Goal: Information Seeking & Learning: Learn about a topic

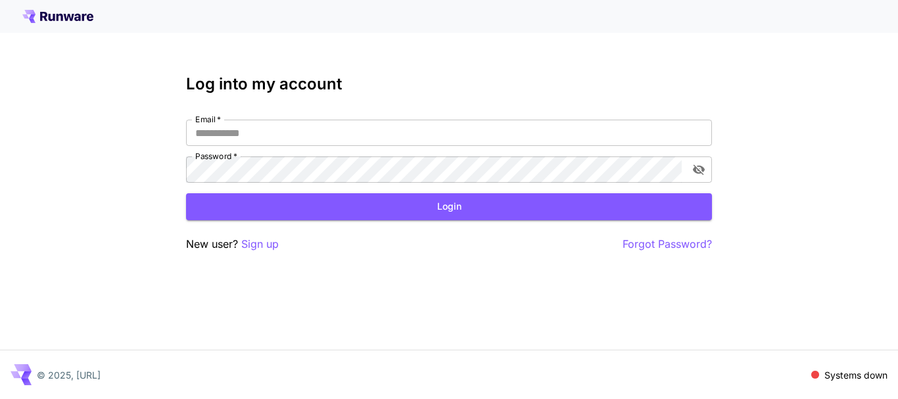
type input "**********"
click at [291, 191] on form "**********" at bounding box center [449, 170] width 526 height 101
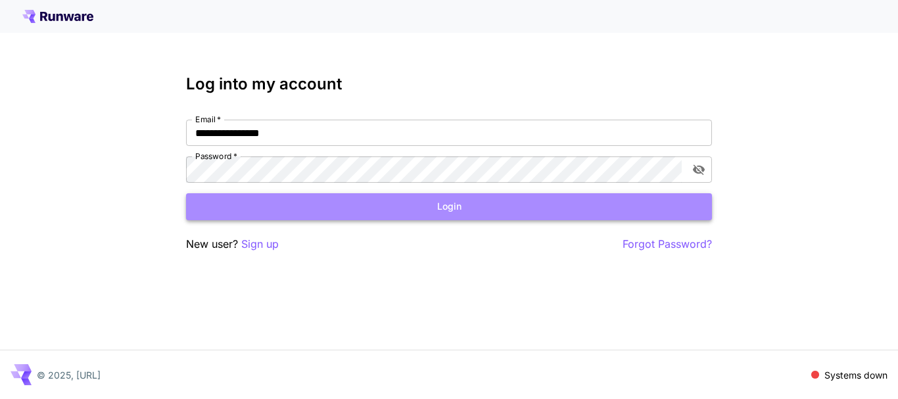
click at [298, 206] on button "Login" at bounding box center [449, 206] width 526 height 27
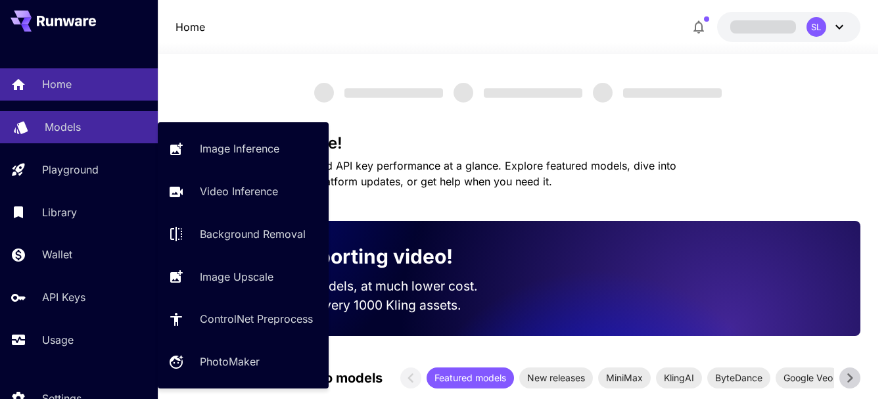
click at [83, 131] on div "Models" at bounding box center [96, 127] width 103 height 16
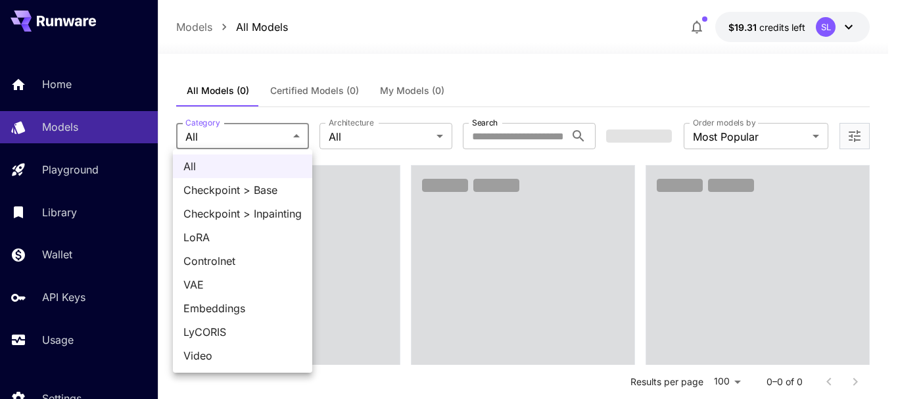
click at [237, 245] on span "LoRA" at bounding box center [242, 237] width 118 height 16
type input "****"
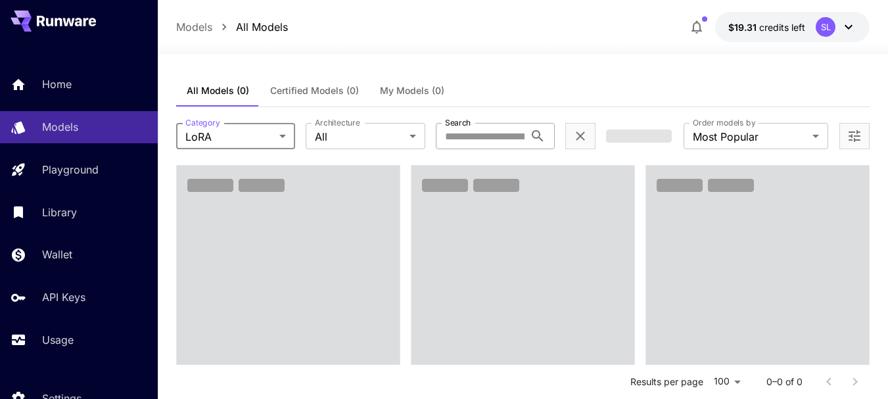
click at [491, 126] on input "Search" at bounding box center [480, 136] width 89 height 26
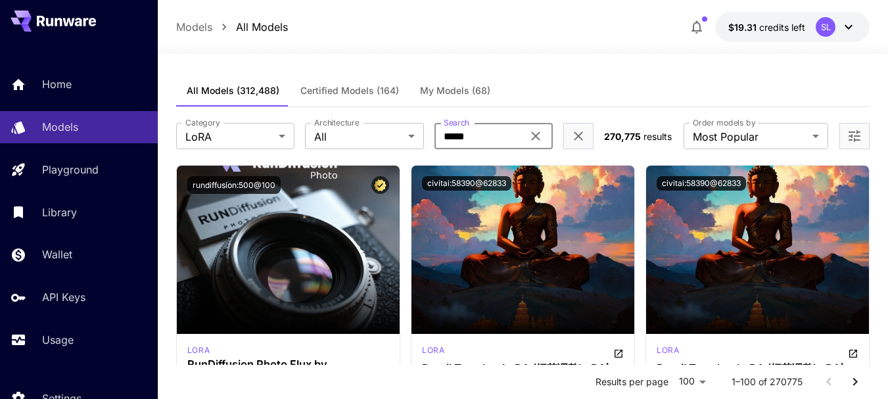
type input "*****"
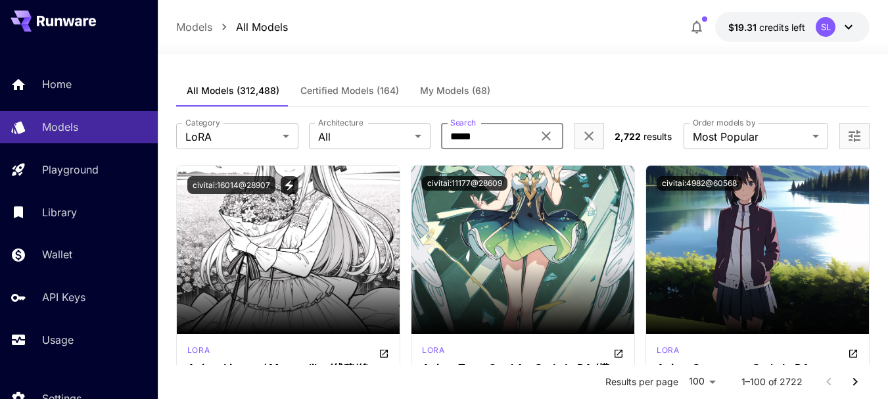
click at [553, 105] on div "All Models (312,488) Certified Models (164) My Models (68)" at bounding box center [522, 91] width 693 height 32
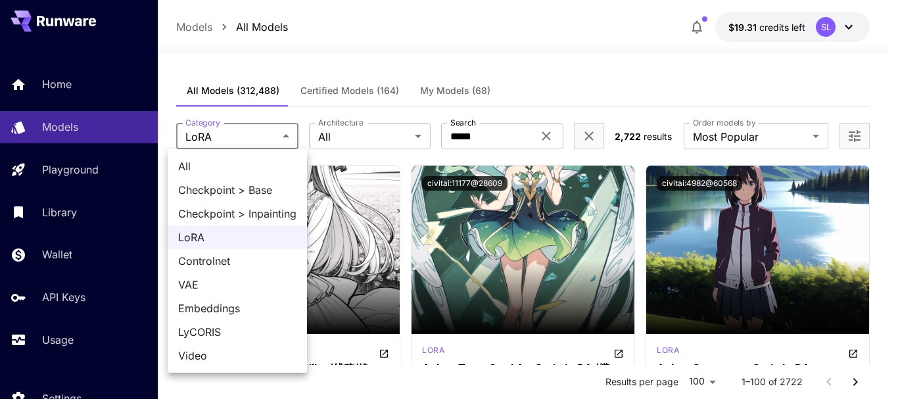
click at [330, 135] on div at bounding box center [449, 199] width 898 height 399
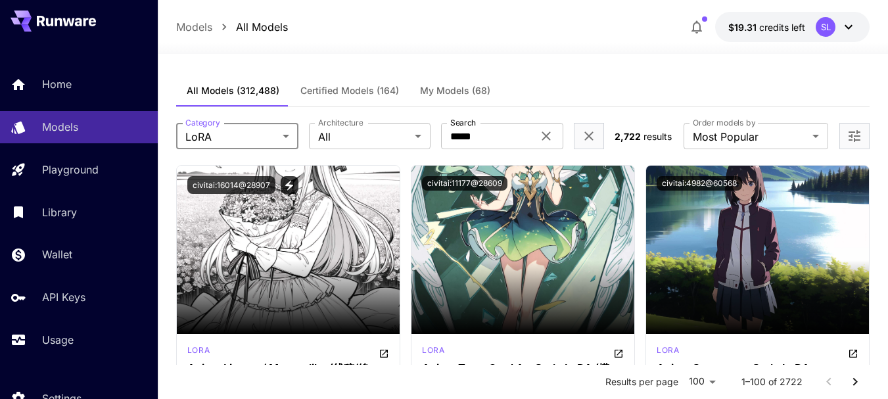
click at [337, 135] on div "All Checkpoint > Base Checkpoint > Inpainting [PERSON_NAME] Controlnet VAE Embe…" at bounding box center [444, 199] width 888 height 399
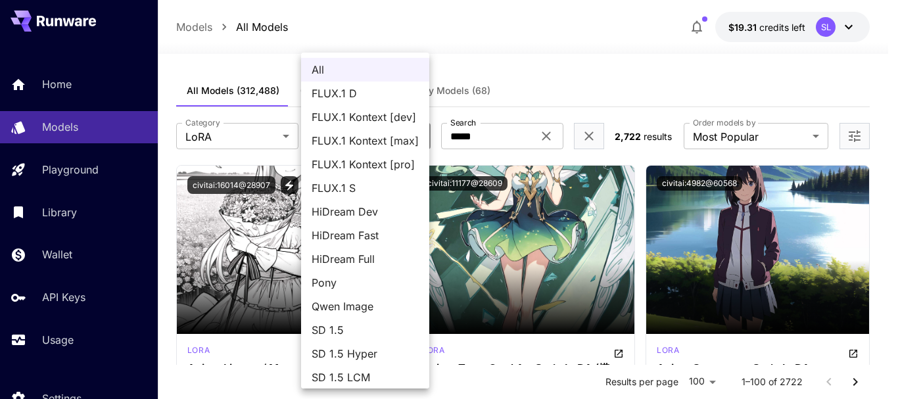
click at [377, 98] on span "FLUX.1 D" at bounding box center [365, 93] width 107 height 16
type input "******"
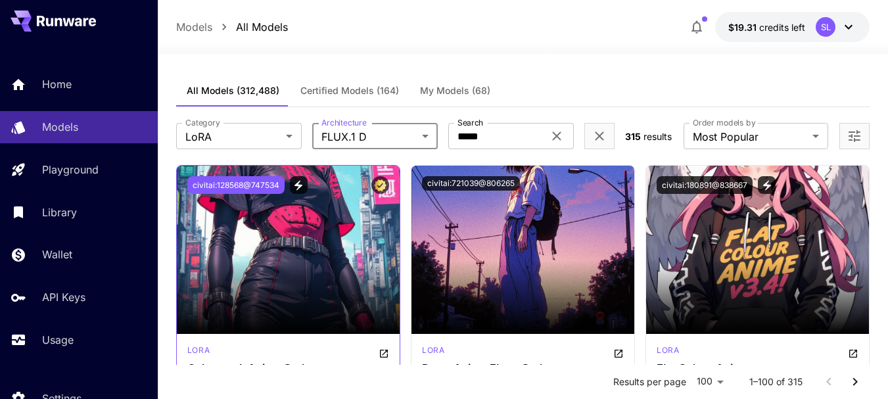
scroll to position [66, 0]
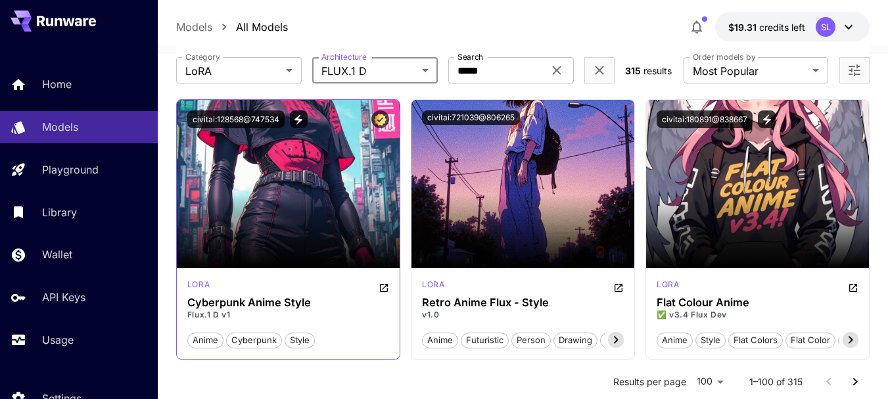
click at [381, 286] on icon "Open in CivitAI" at bounding box center [384, 288] width 8 height 8
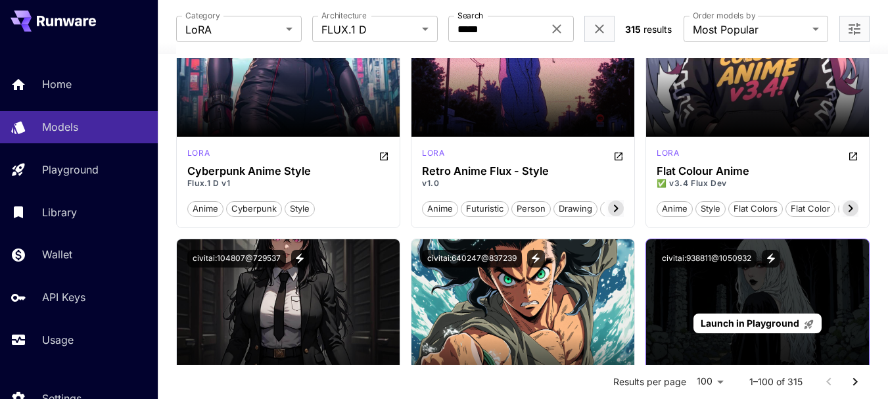
scroll to position [329, 0]
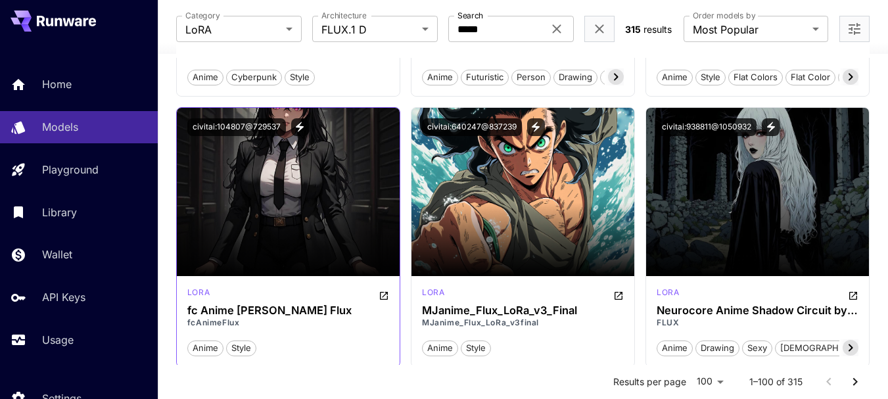
click at [379, 296] on icon "Open in CivitAI" at bounding box center [384, 296] width 11 height 11
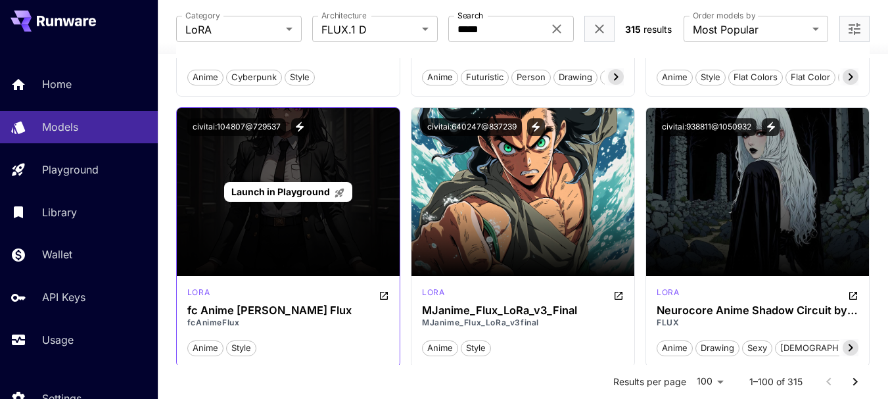
scroll to position [263, 0]
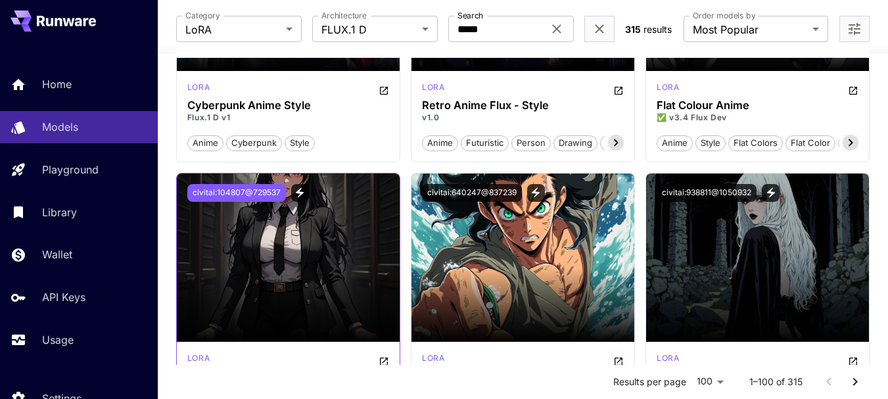
click at [251, 184] on button "civitai:104807@729537" at bounding box center [236, 193] width 99 height 18
click at [216, 391] on div "Results per page 100 *** 1–100 of 315" at bounding box center [522, 382] width 693 height 34
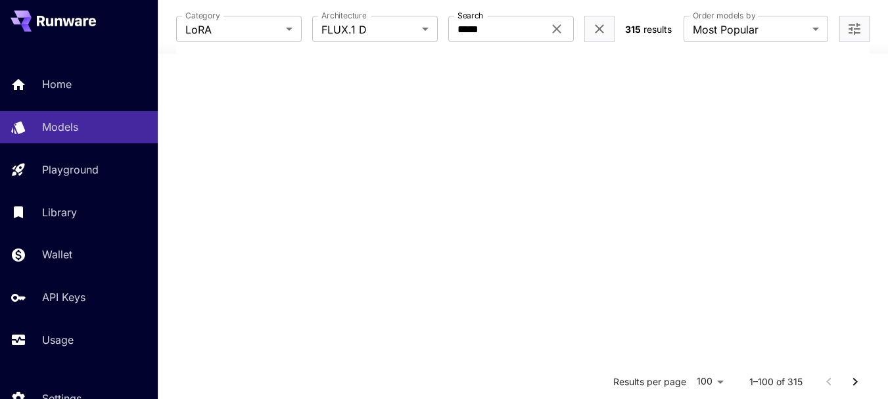
scroll to position [627, 0]
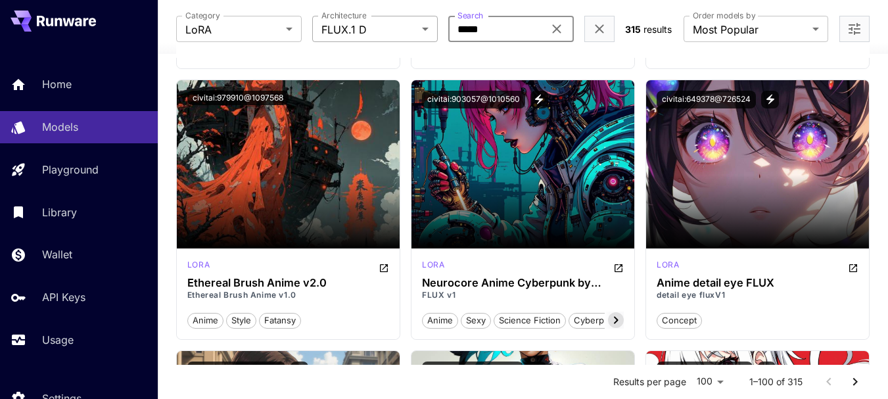
drag, startPoint x: 498, startPoint y: 27, endPoint x: 409, endPoint y: 39, distance: 90.2
click at [421, 35] on div "Category [PERSON_NAME] **** Category Architecture FLUX.1 D ****** Architecture …" at bounding box center [395, 29] width 438 height 26
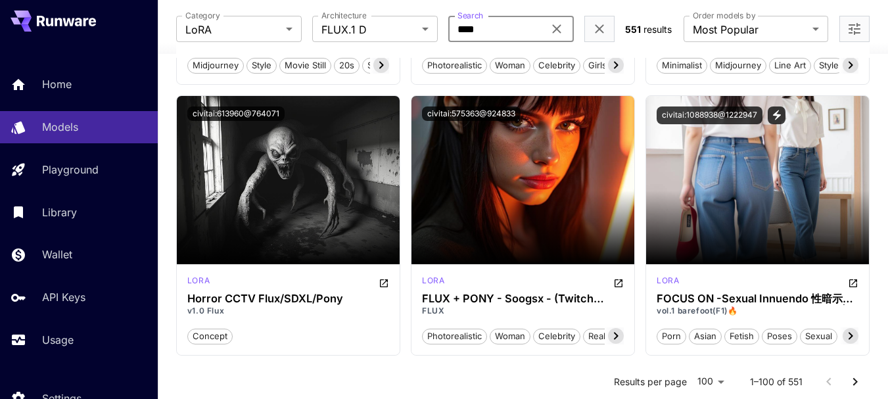
scroll to position [8186, 0]
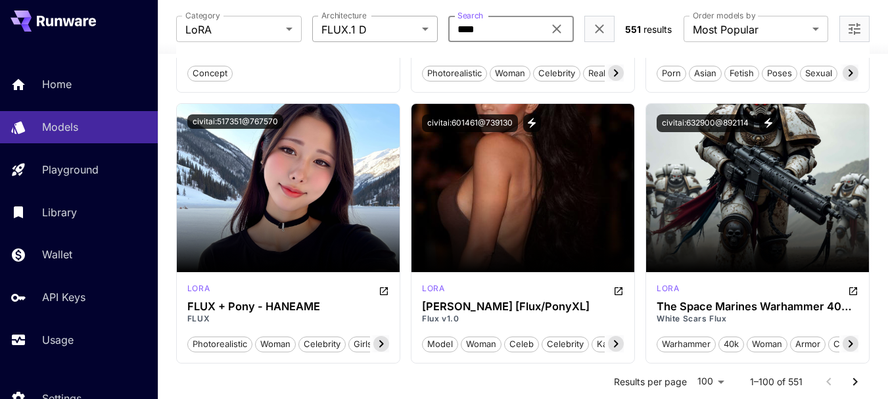
drag, startPoint x: 494, startPoint y: 32, endPoint x: 429, endPoint y: 32, distance: 64.4
click at [429, 32] on div "Category [PERSON_NAME] **** Category Architecture FLUX.1 D ****** Architecture …" at bounding box center [395, 29] width 438 height 26
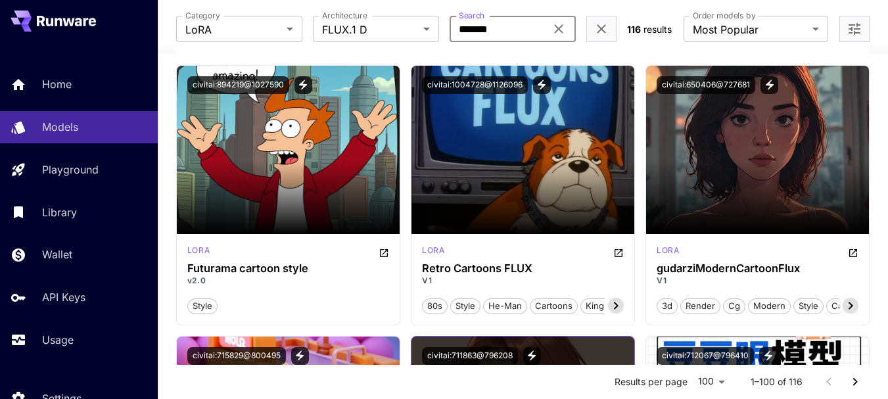
scroll to position [1446, 0]
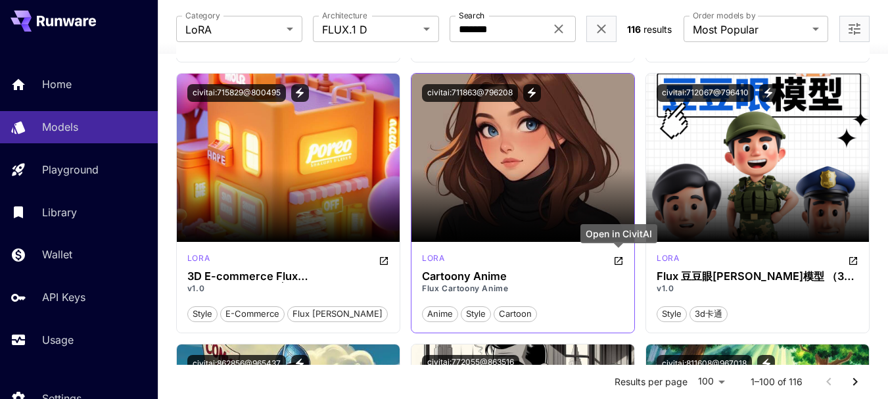
click at [615, 256] on icon "Open in CivitAI" at bounding box center [618, 261] width 11 height 11
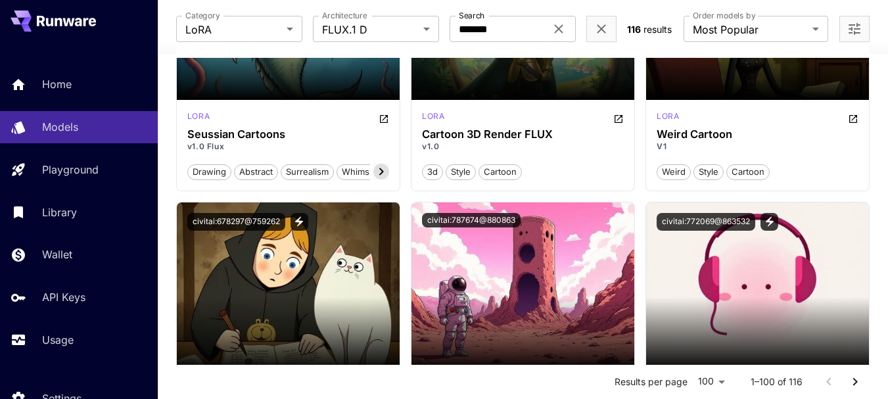
scroll to position [3813, 0]
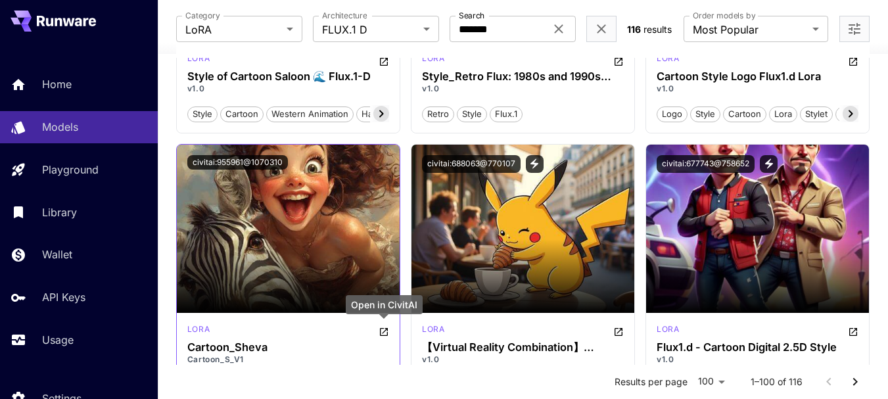
click at [387, 329] on icon "Open in CivitAI" at bounding box center [384, 332] width 8 height 8
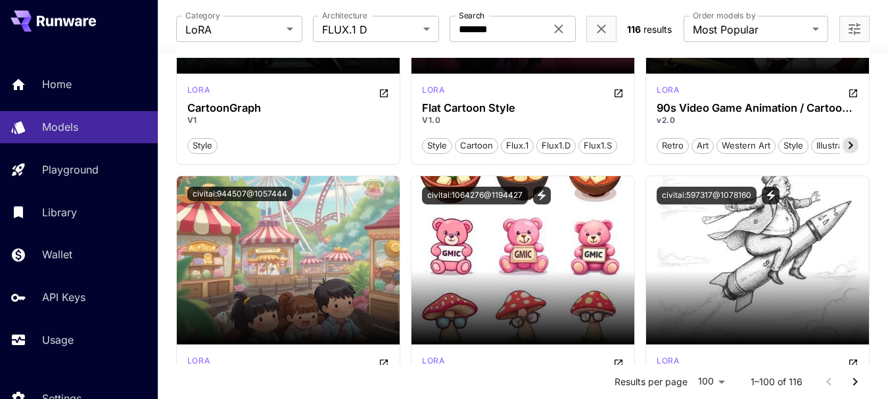
scroll to position [5193, 0]
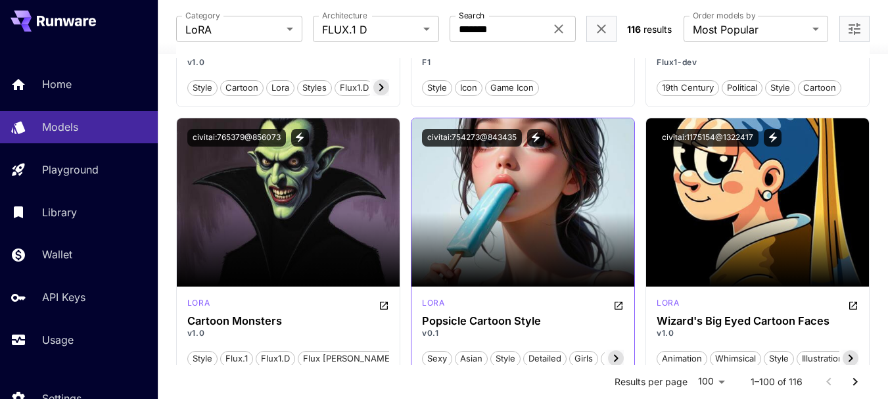
click at [617, 311] on icon "Open in CivitAI" at bounding box center [618, 305] width 11 height 11
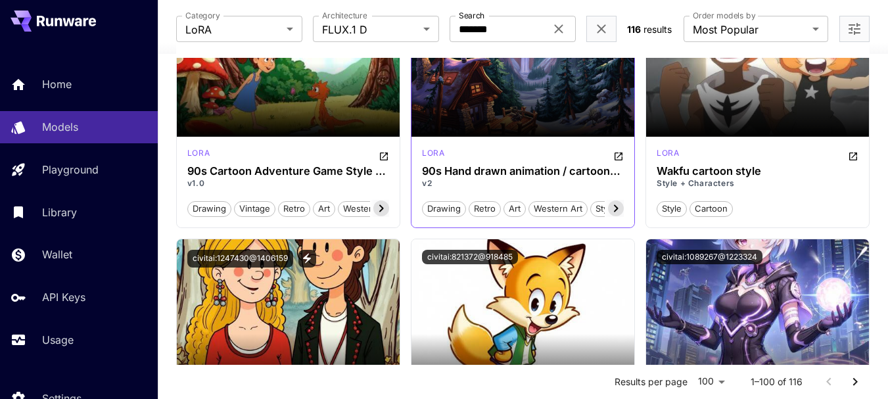
scroll to position [7231, 0]
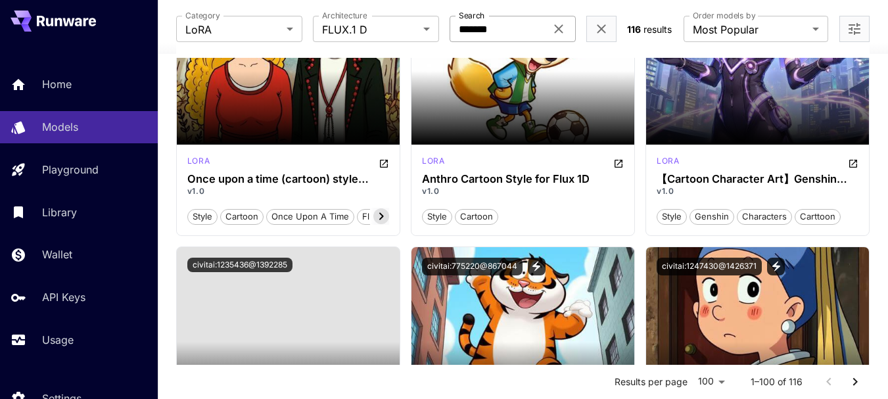
drag, startPoint x: 523, startPoint y: 20, endPoint x: 461, endPoint y: 32, distance: 63.4
click at [461, 32] on input "*******" at bounding box center [498, 29] width 96 height 26
type input "*****"
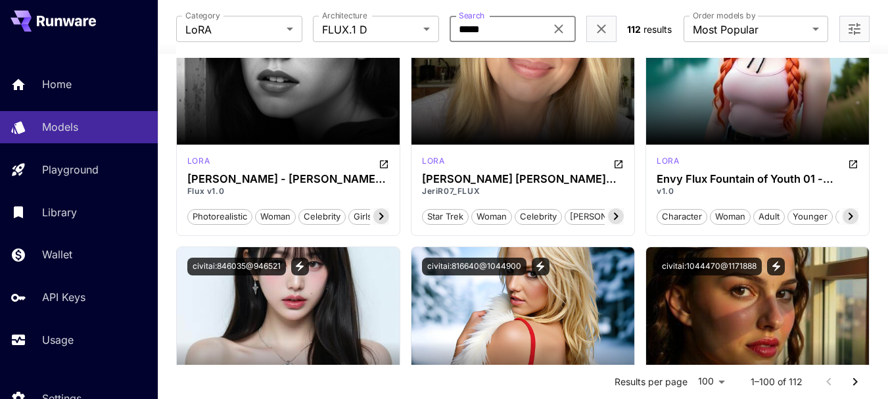
scroll to position [592, 0]
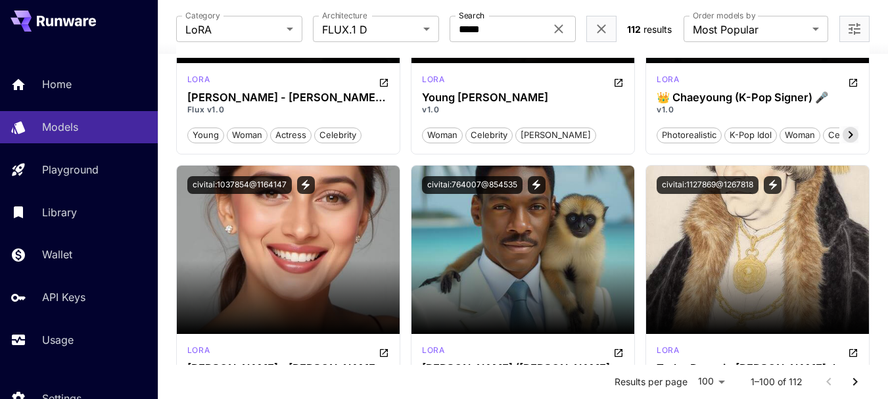
scroll to position [7033, 0]
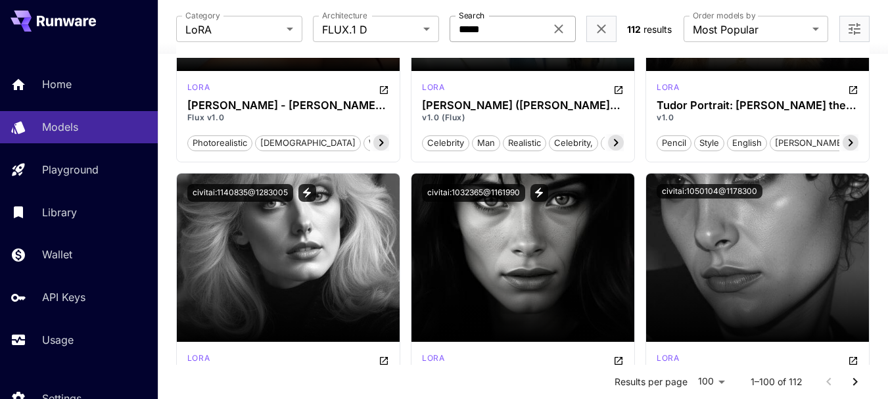
click at [565, 26] on icon at bounding box center [559, 29] width 16 height 16
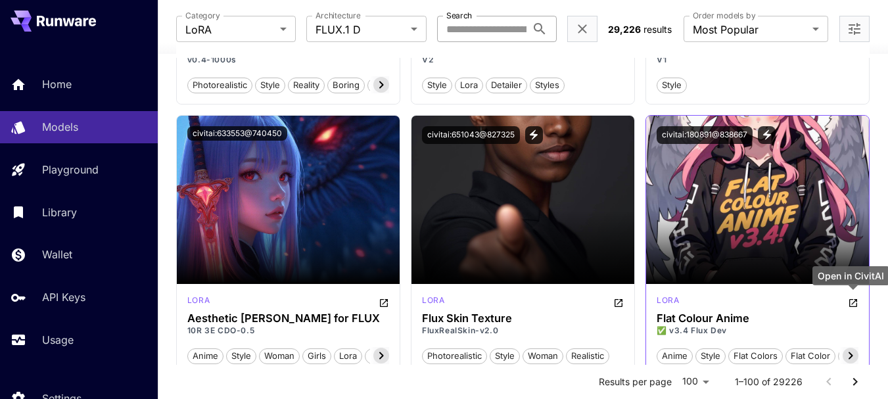
click at [853, 310] on button "Open in CivitAI" at bounding box center [853, 302] width 11 height 16
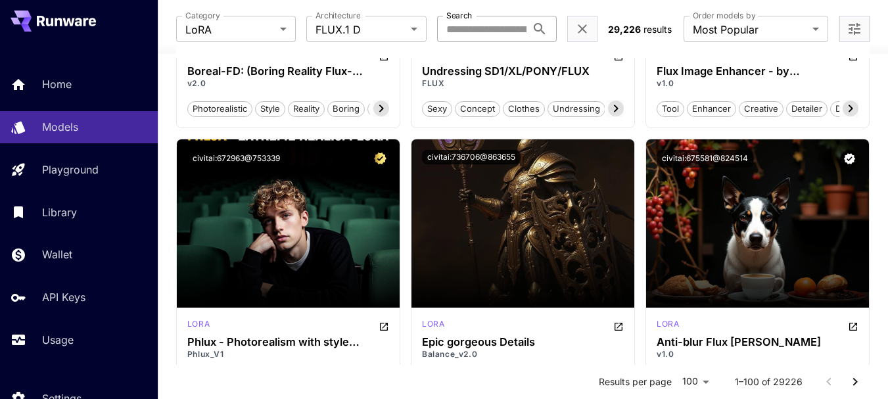
scroll to position [1643, 0]
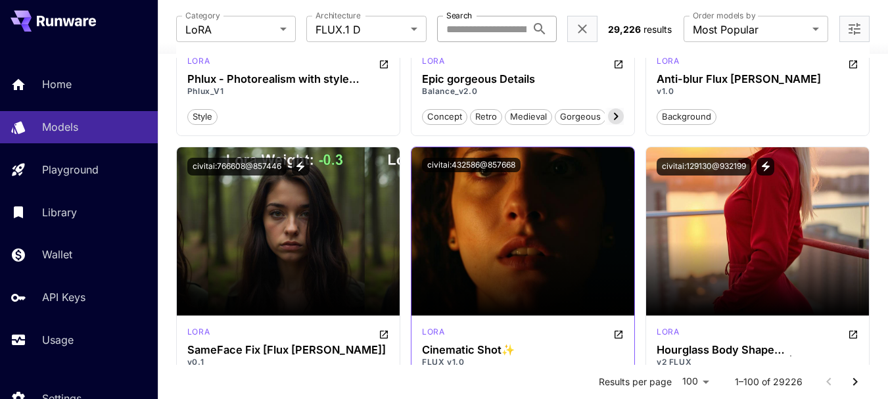
click at [619, 336] on icon "Open in CivitAI" at bounding box center [618, 334] width 11 height 11
click at [509, 154] on div "civitai:432586@857668" at bounding box center [522, 164] width 223 height 35
click at [511, 174] on div "civitai:432586@857668" at bounding box center [522, 164] width 223 height 35
click at [513, 164] on button "civitai:432586@857668" at bounding box center [471, 165] width 99 height 14
click at [491, 166] on button "civitai:432586@857668" at bounding box center [471, 165] width 99 height 14
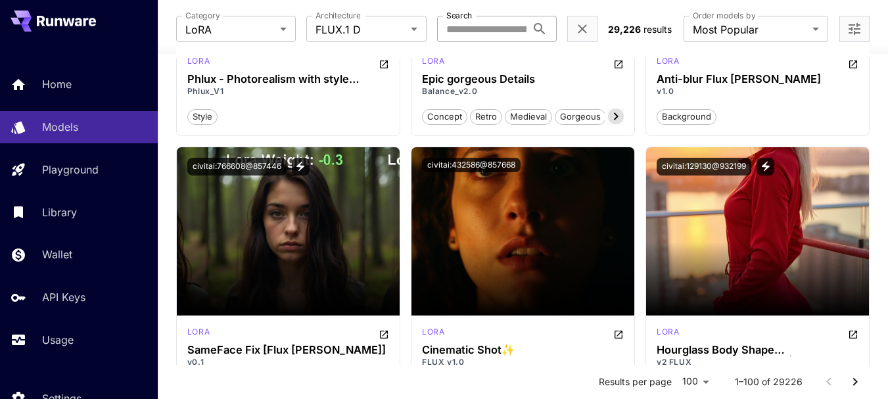
click at [446, 17] on label "Search" at bounding box center [459, 15] width 26 height 11
click at [446, 17] on input "Search" at bounding box center [481, 29] width 89 height 26
click at [446, 17] on label "Search" at bounding box center [459, 15] width 26 height 11
click at [446, 17] on input "Search" at bounding box center [481, 29] width 89 height 26
click at [467, 28] on input "*******" at bounding box center [481, 29] width 89 height 26
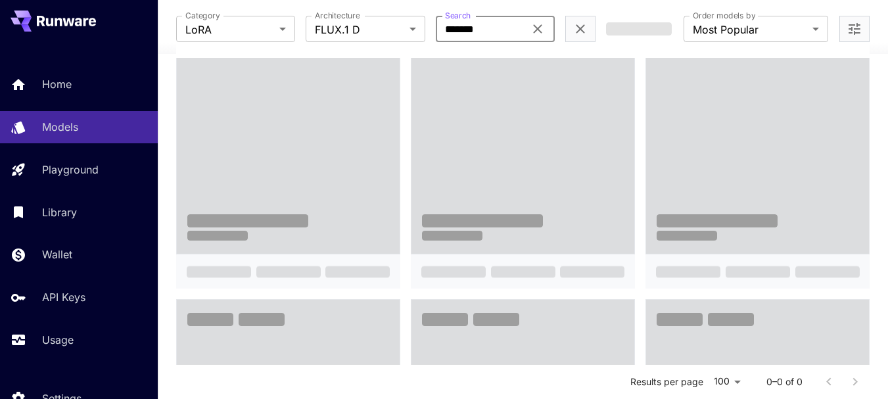
scroll to position [257, 0]
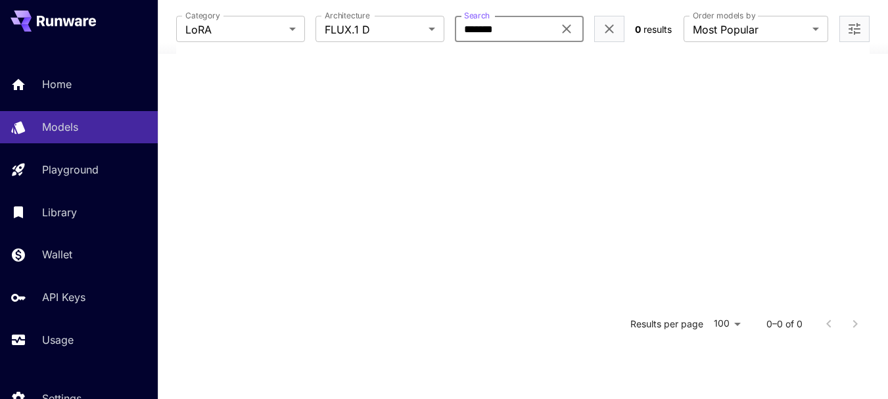
click at [466, 30] on input "*******" at bounding box center [504, 29] width 99 height 26
click at [479, 30] on input "*******" at bounding box center [504, 29] width 99 height 26
type input "******"
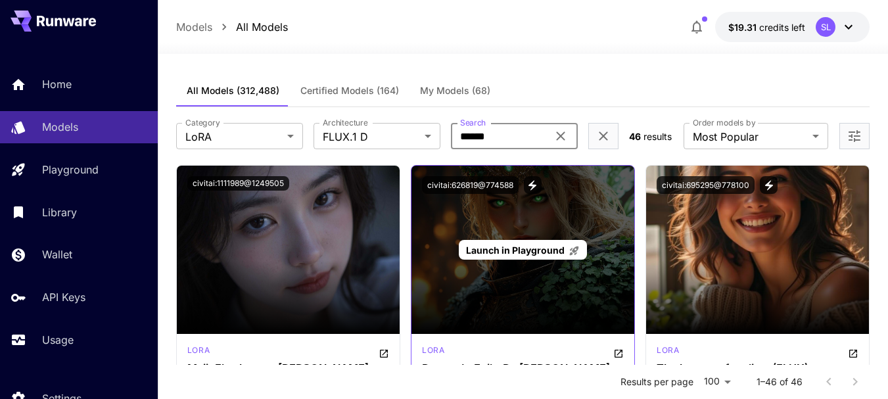
scroll to position [66, 0]
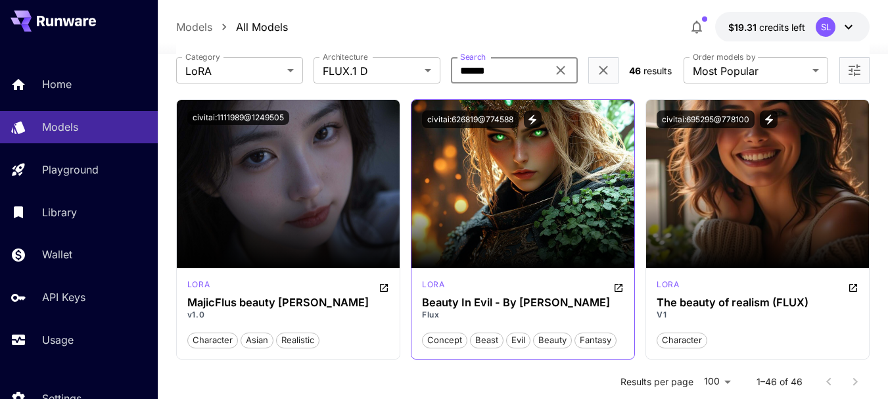
click at [621, 281] on button "Open in CivitAI" at bounding box center [618, 287] width 11 height 16
click at [509, 113] on button "civitai:626819@774588" at bounding box center [470, 119] width 97 height 18
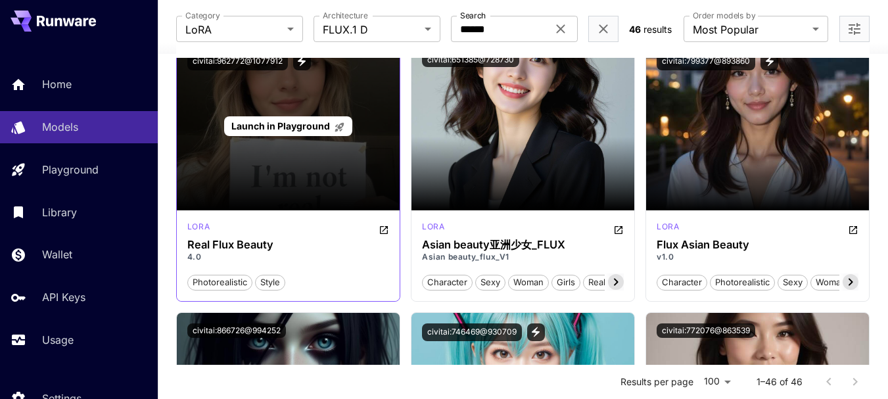
scroll to position [329, 0]
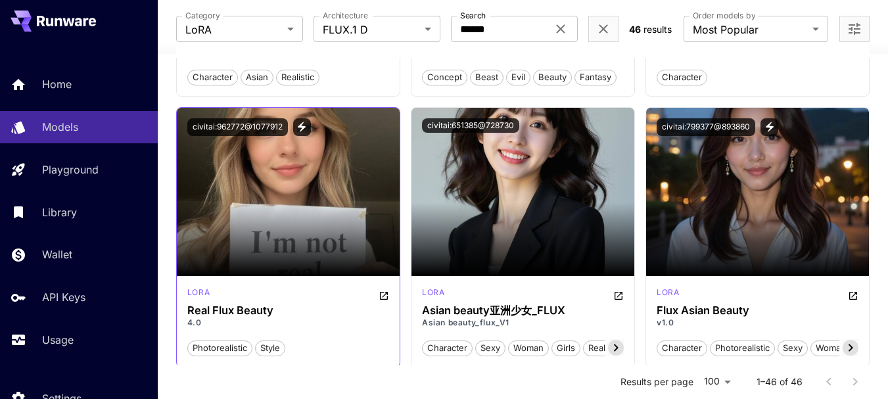
click at [387, 298] on icon "Open in CivitAI" at bounding box center [384, 296] width 8 height 8
click at [250, 128] on button "civitai:962772@1077912" at bounding box center [237, 127] width 101 height 18
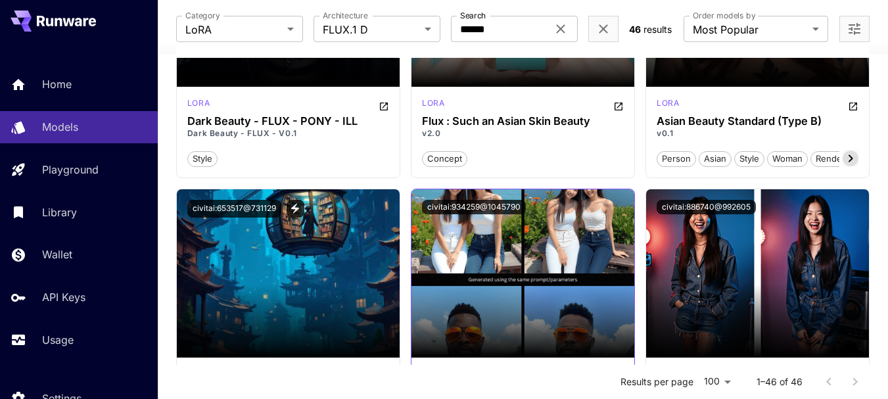
scroll to position [855, 0]
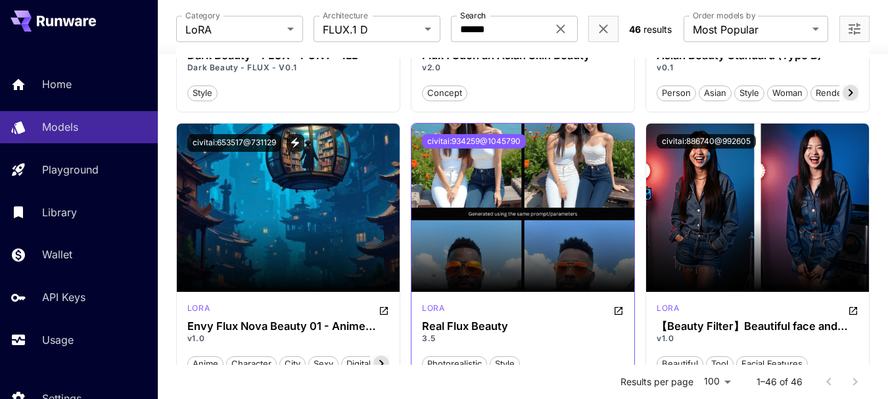
click at [515, 143] on button "civitai:934259@1045790" at bounding box center [474, 141] width 104 height 14
click at [621, 308] on icon "Open in CivitAI" at bounding box center [618, 311] width 11 height 11
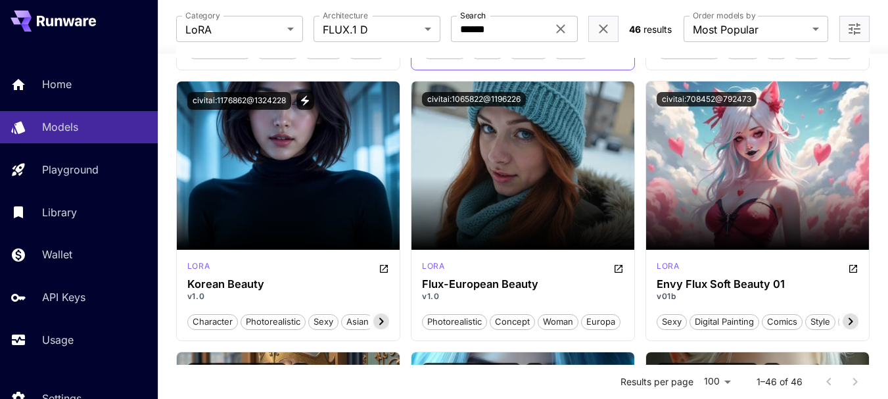
scroll to position [1446, 0]
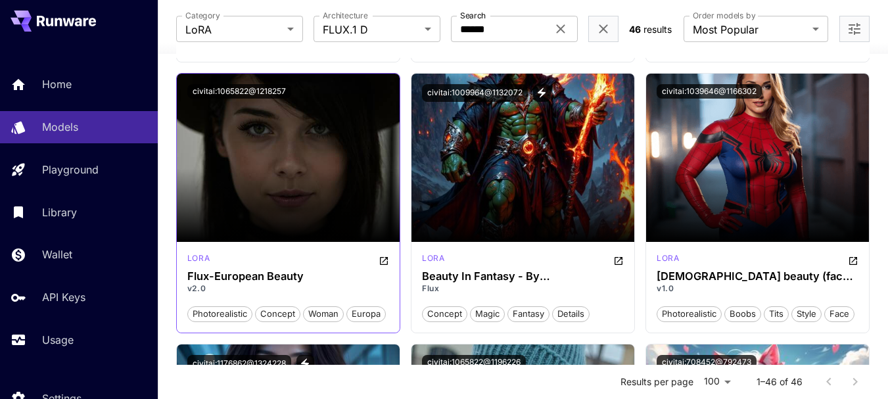
click at [382, 262] on icon "Open in CivitAI" at bounding box center [384, 261] width 11 height 11
click at [264, 89] on button "civitai:1065822@1218257" at bounding box center [239, 91] width 104 height 14
click at [265, 91] on button "civitai:1065822@1218257" at bounding box center [239, 91] width 104 height 14
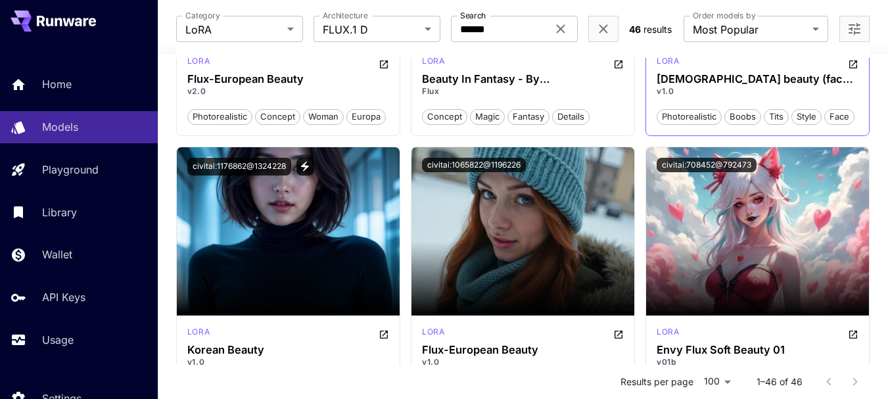
scroll to position [1709, 0]
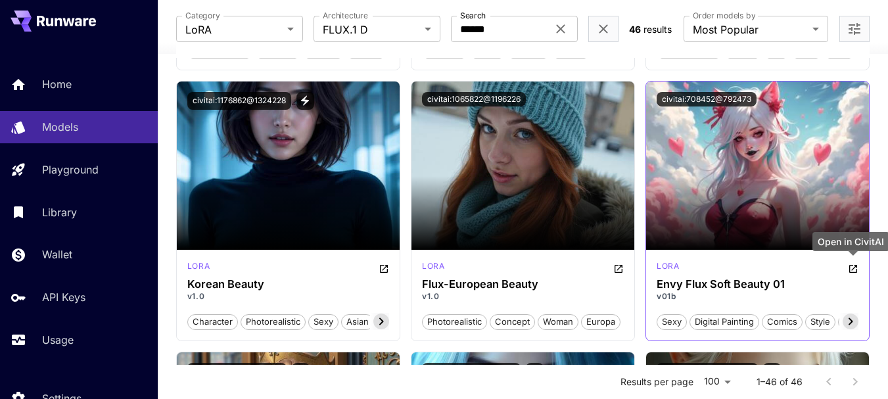
click at [855, 273] on icon "Open in CivitAI" at bounding box center [853, 269] width 8 height 8
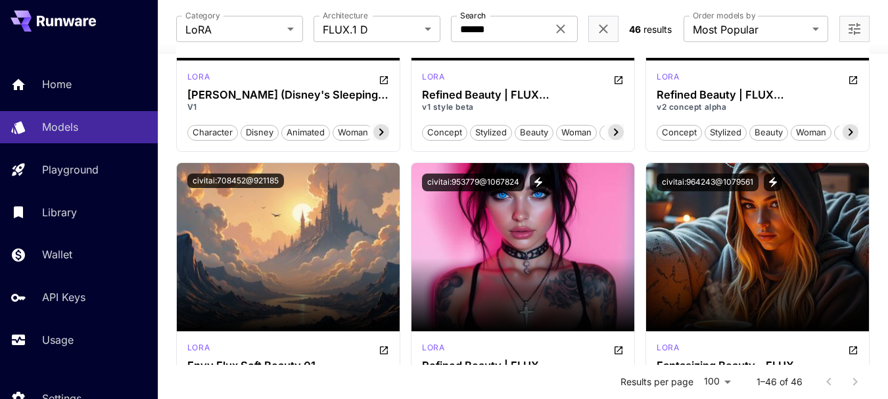
scroll to position [2235, 0]
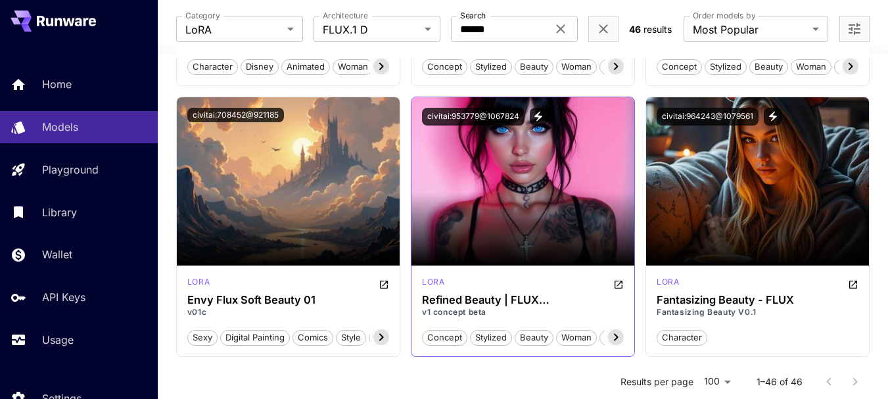
click at [620, 281] on icon "Open in CivitAI" at bounding box center [618, 284] width 11 height 11
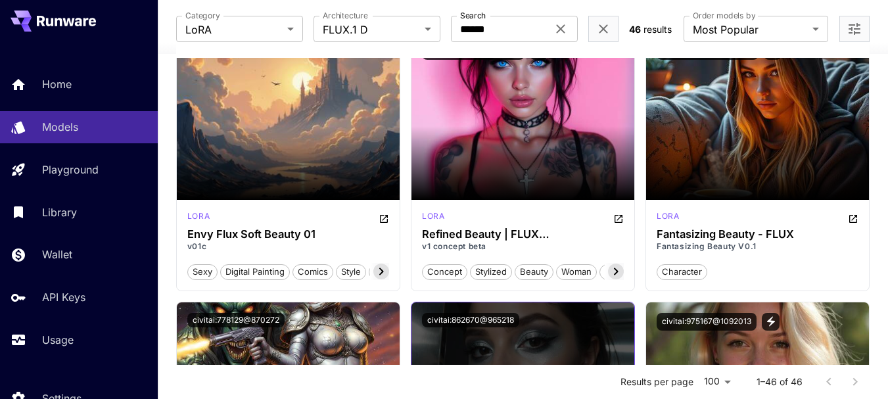
scroll to position [2498, 0]
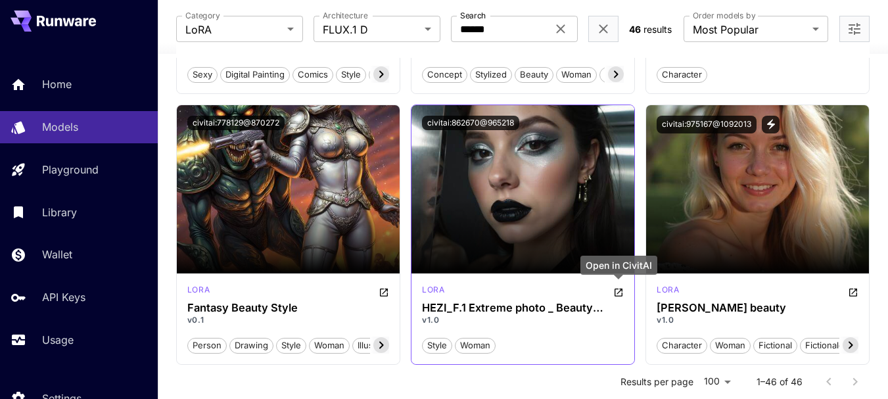
click at [621, 294] on icon "Open in CivitAI" at bounding box center [618, 292] width 11 height 11
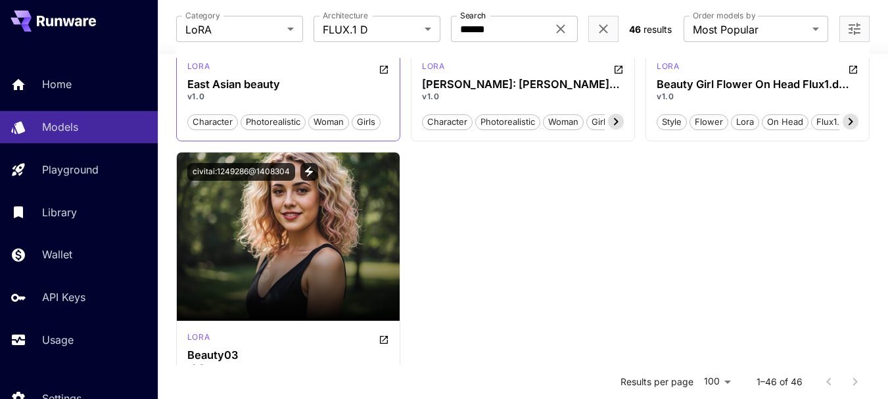
scroll to position [3878, 0]
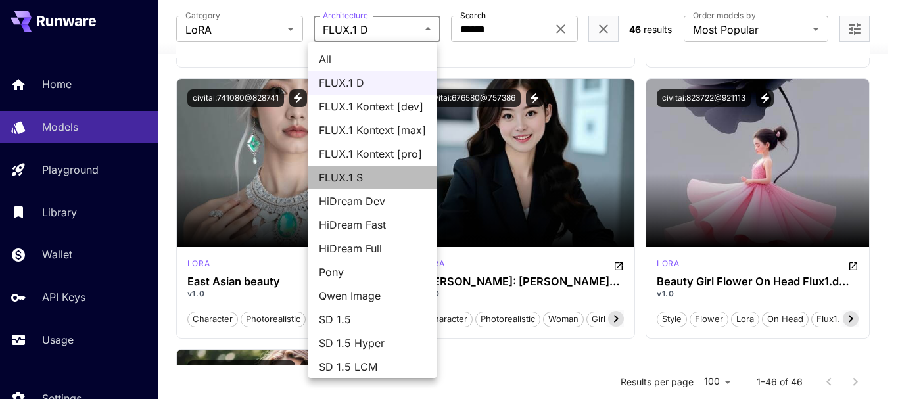
click at [353, 168] on li "FLUX.1 S" at bounding box center [372, 178] width 128 height 24
type input "******"
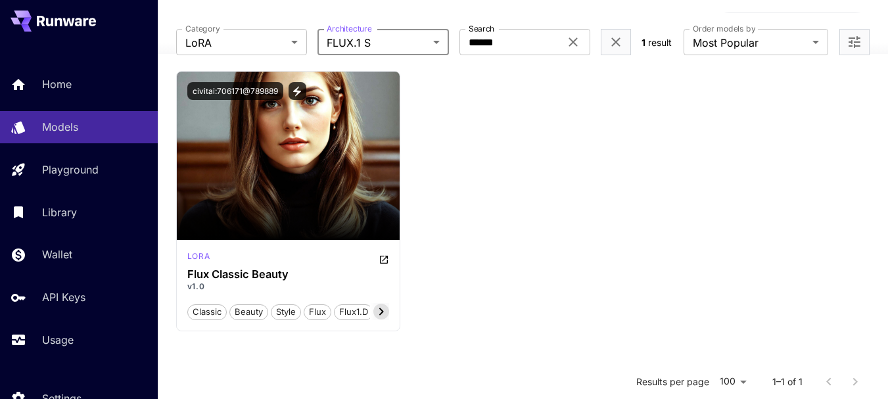
scroll to position [0, 0]
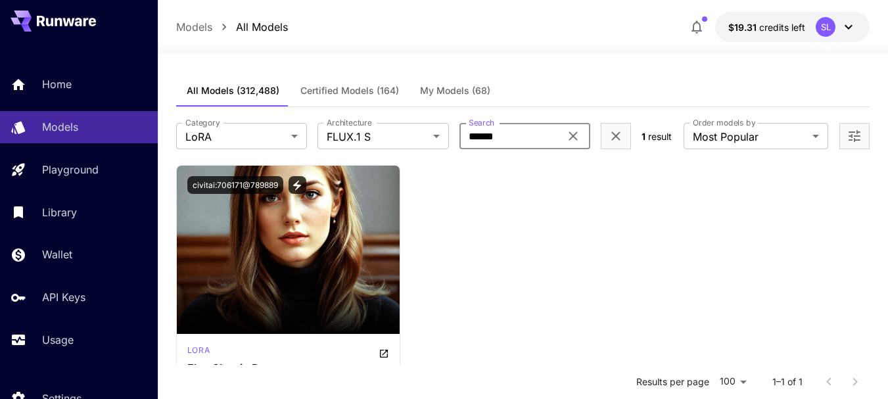
drag, startPoint x: 534, startPoint y: 136, endPoint x: 483, endPoint y: 132, distance: 51.4
click at [483, 132] on input "******" at bounding box center [509, 136] width 101 height 26
type input "*"
type input "*****"
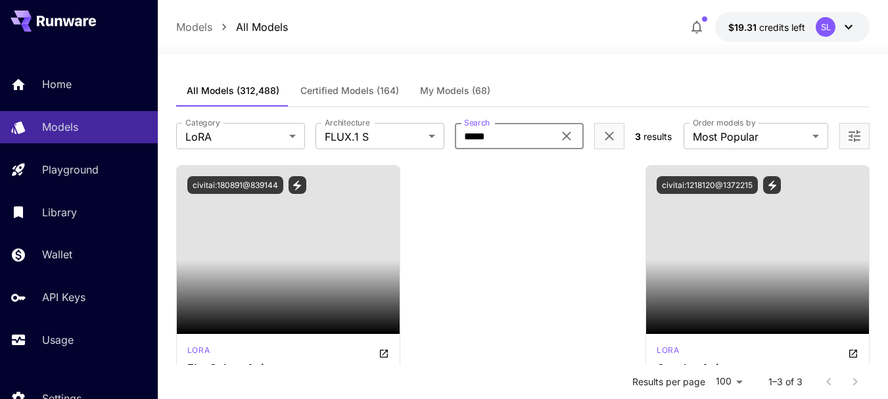
scroll to position [66, 0]
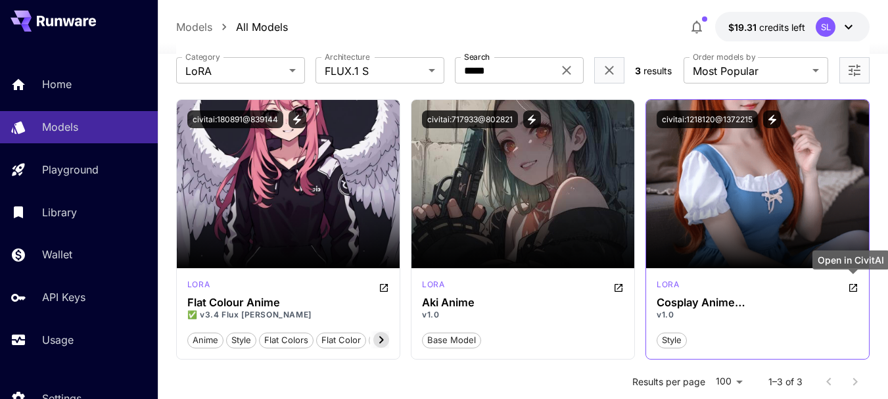
click at [854, 287] on icon "Open in CivitAI" at bounding box center [853, 288] width 8 height 8
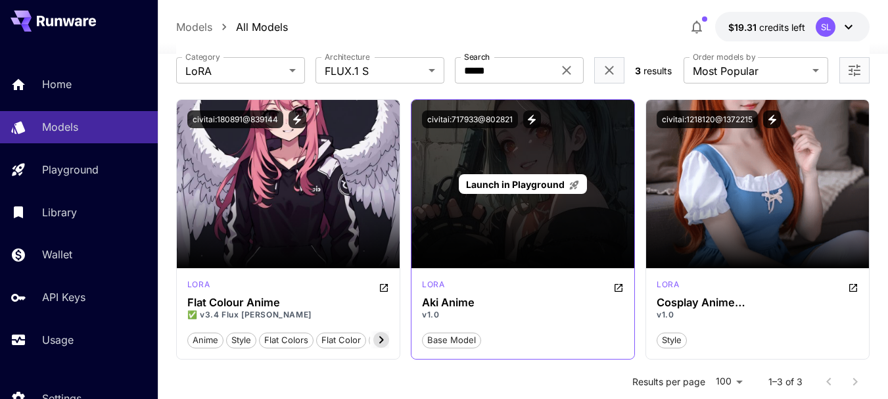
scroll to position [131, 0]
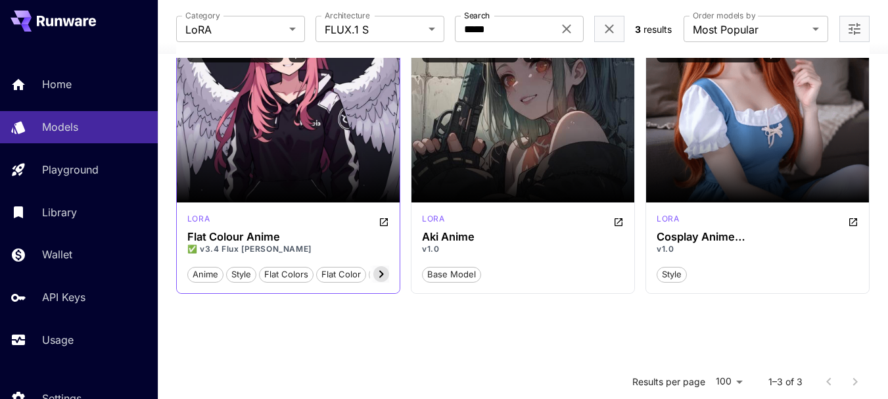
click at [391, 218] on div "[PERSON_NAME] Flat Colour Anime ✅ v3.4 Flux [PERSON_NAME] anime style flat colo…" at bounding box center [288, 247] width 223 height 91
click at [390, 219] on div "[PERSON_NAME] Flat Colour Anime ✅ v3.4 Flux [PERSON_NAME] anime style flat colo…" at bounding box center [288, 247] width 223 height 91
click at [388, 219] on icon "Open in CivitAI" at bounding box center [384, 222] width 11 height 11
